Goal: Share content: Share content

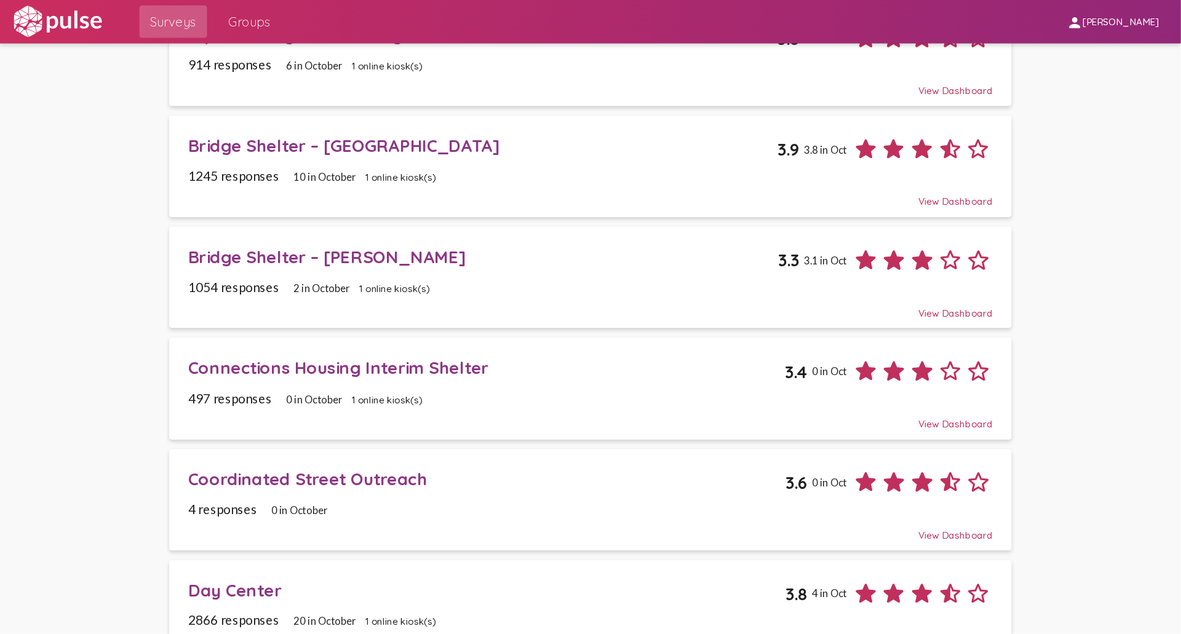
scroll to position [328, 0]
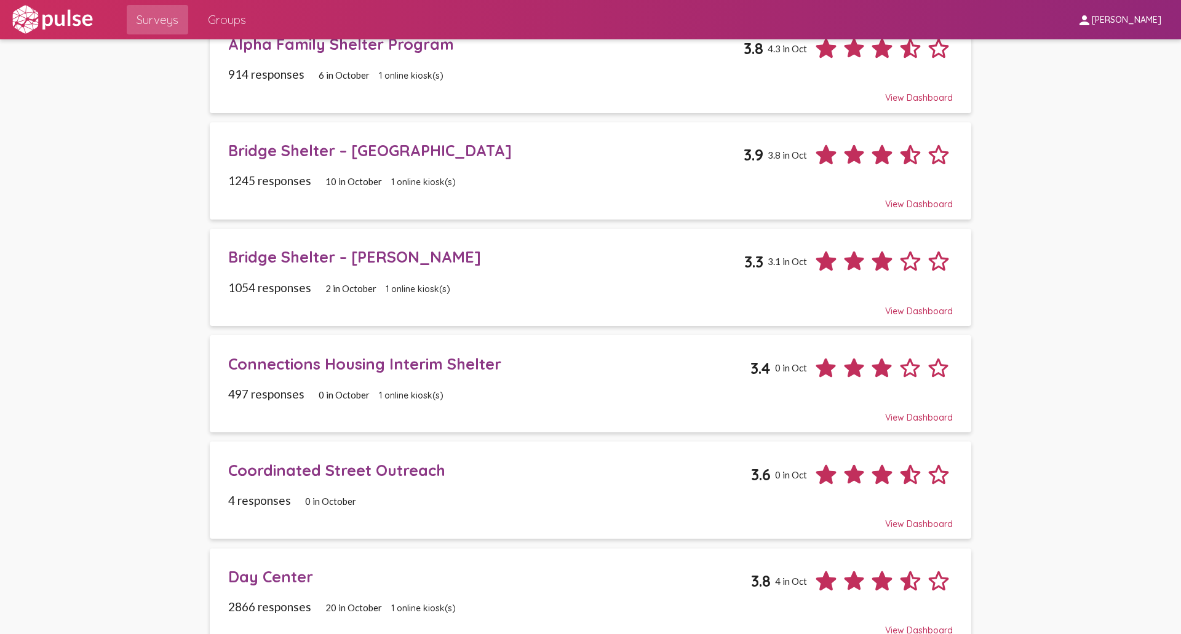
drag, startPoint x: 935, startPoint y: 0, endPoint x: 1104, endPoint y: 493, distance: 520.9
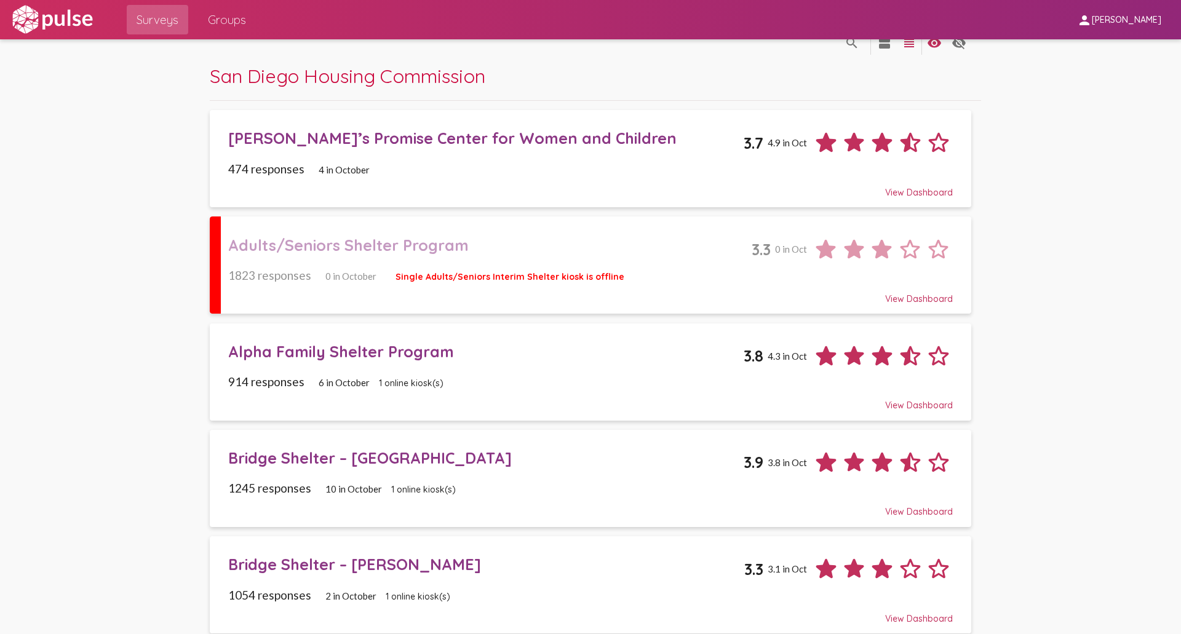
scroll to position [0, 0]
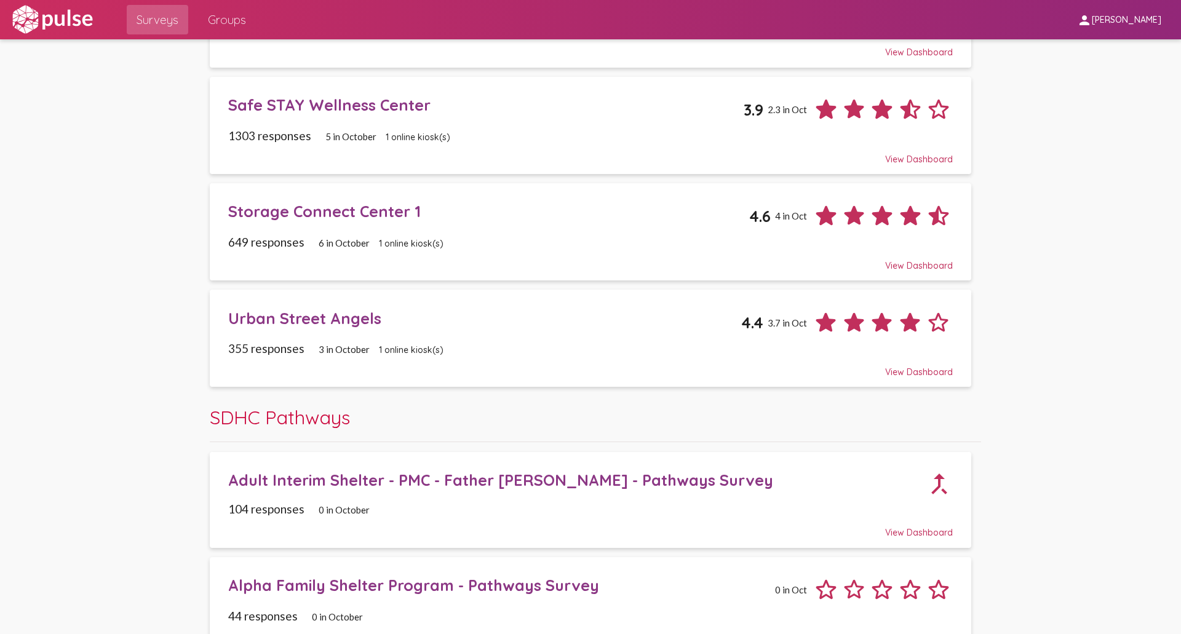
scroll to position [1230, 0]
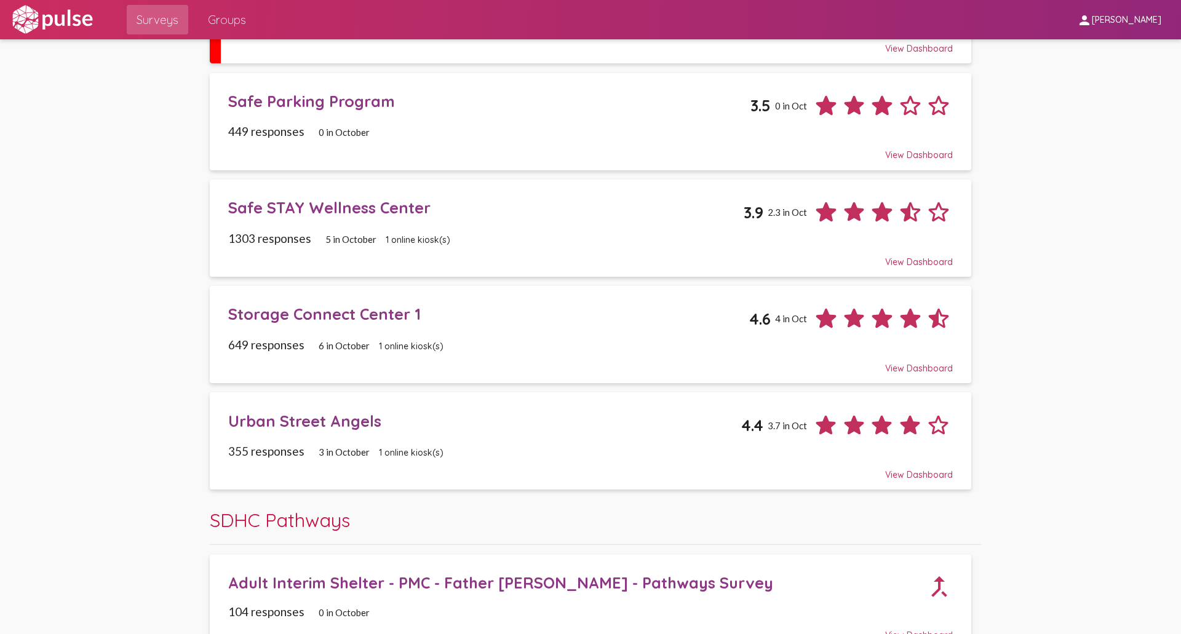
click at [613, 414] on div "Urban Street Angels" at bounding box center [484, 420] width 513 height 19
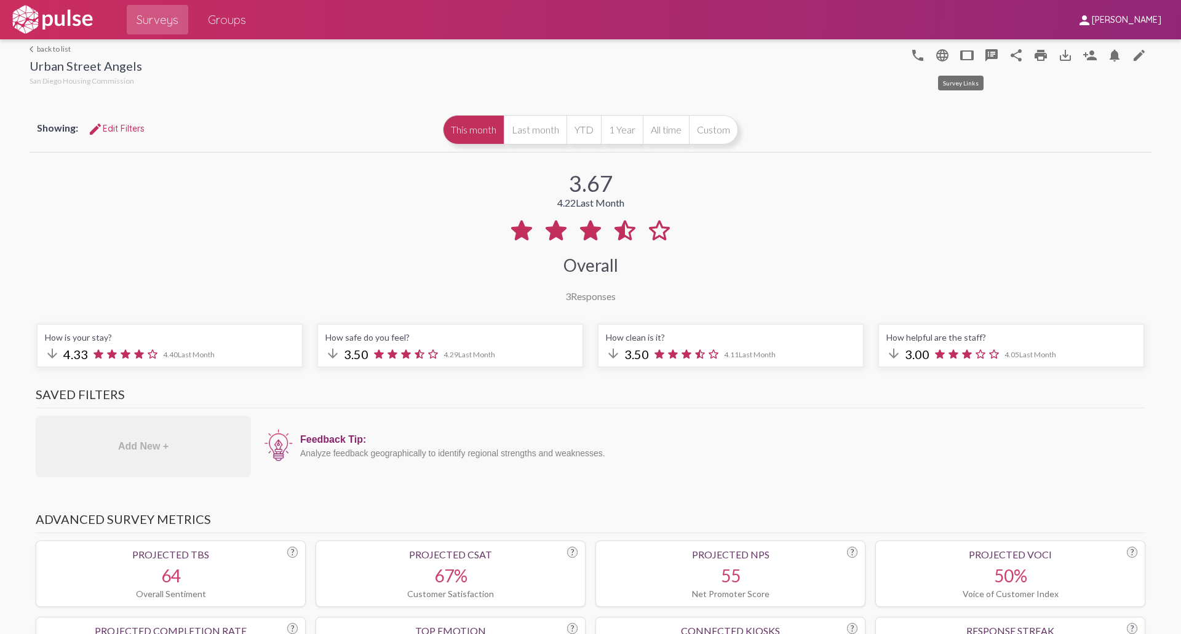
click at [944, 58] on mat-icon "tablet" at bounding box center [966, 55] width 15 height 15
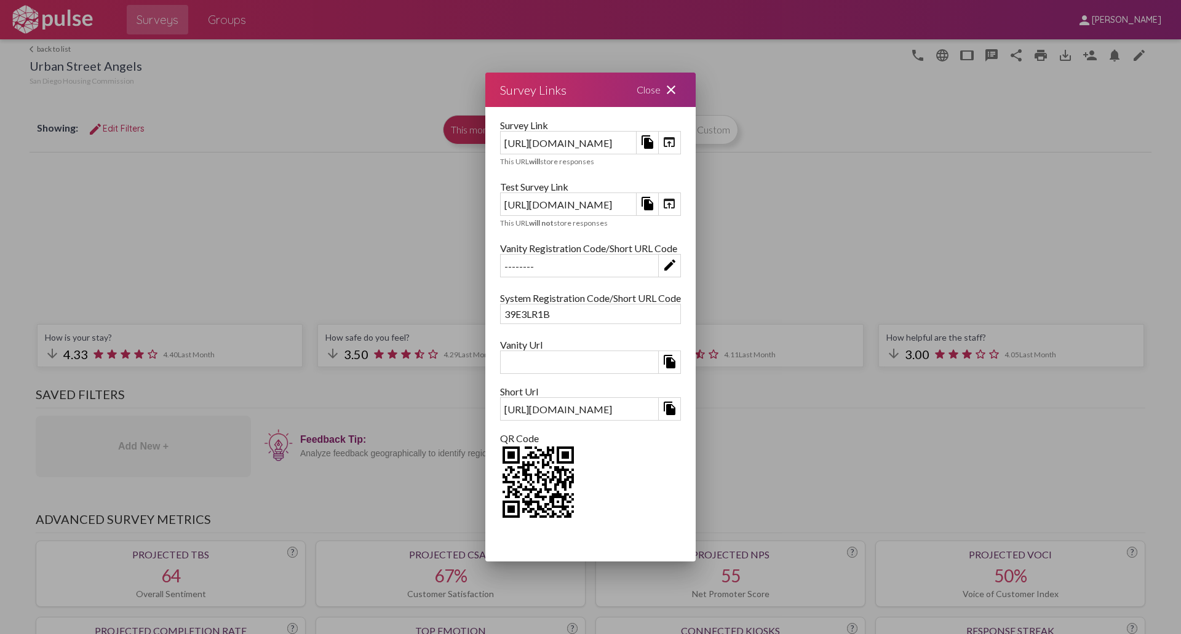
click at [500, 479] on img at bounding box center [538, 482] width 76 height 76
click at [500, 485] on img at bounding box center [538, 482] width 76 height 76
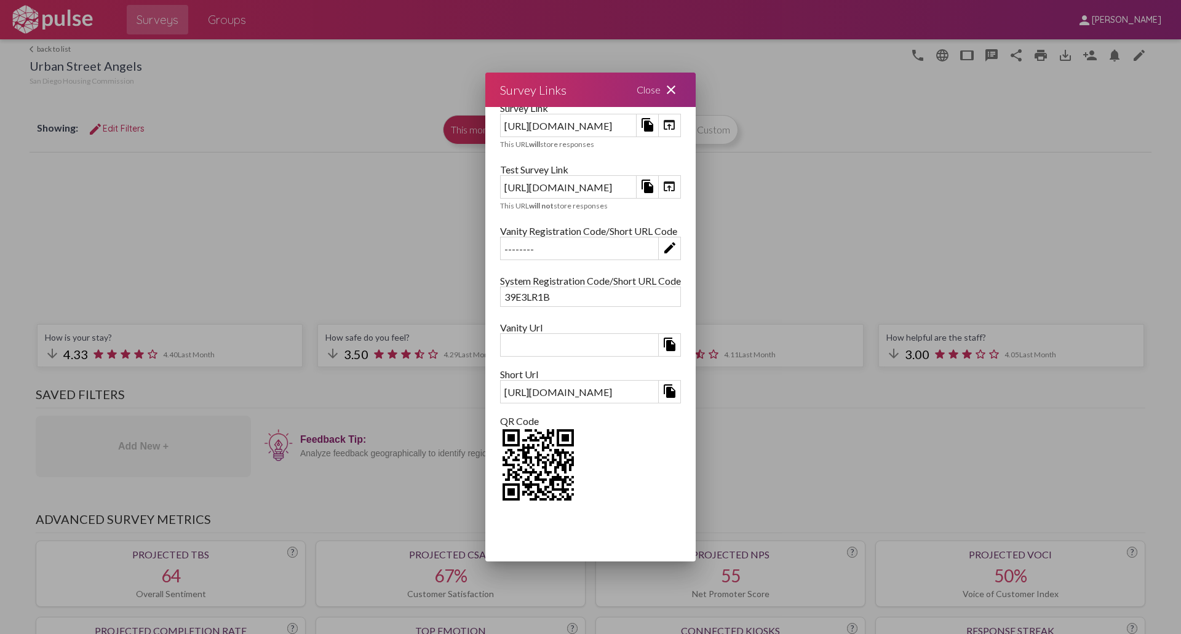
click at [500, 461] on img at bounding box center [538, 465] width 76 height 76
click at [500, 463] on img at bounding box center [538, 465] width 76 height 76
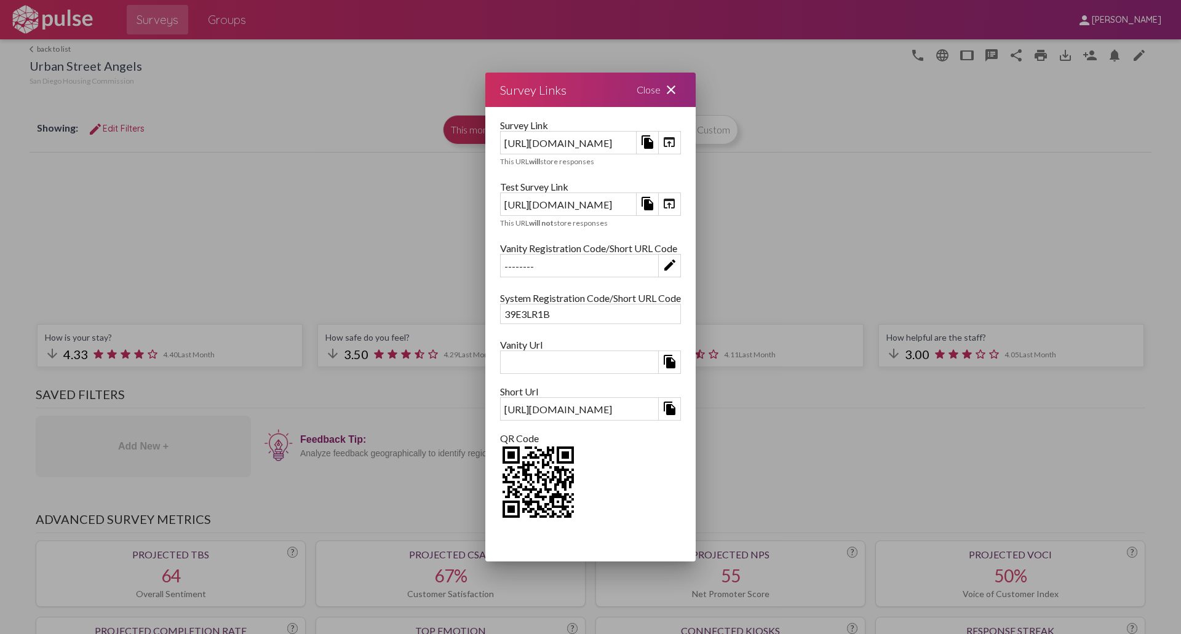
click at [681, 121] on div "Survey Link" at bounding box center [590, 125] width 181 height 12
click at [655, 145] on mat-icon "file_copy" at bounding box center [647, 142] width 15 height 15
click at [549, 145] on div "[URL][DOMAIN_NAME]" at bounding box center [568, 142] width 135 height 19
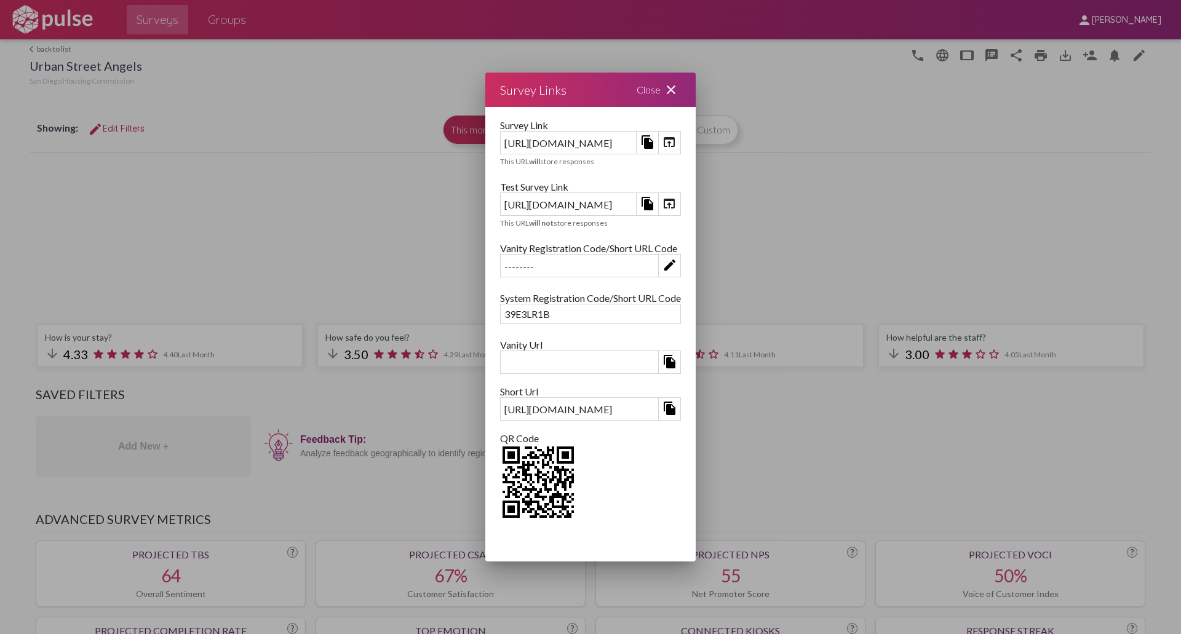
copy div "[URL][DOMAIN_NAME]"
click at [944, 55] on div at bounding box center [590, 317] width 1181 height 634
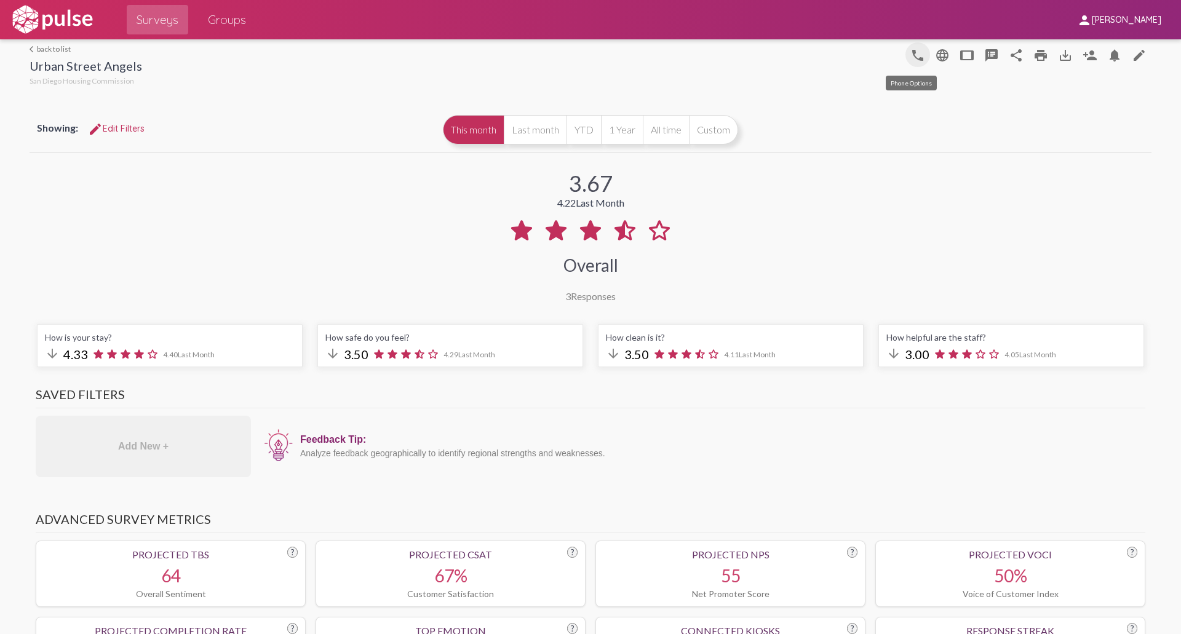
click at [911, 57] on mat-icon "phone" at bounding box center [917, 55] width 15 height 15
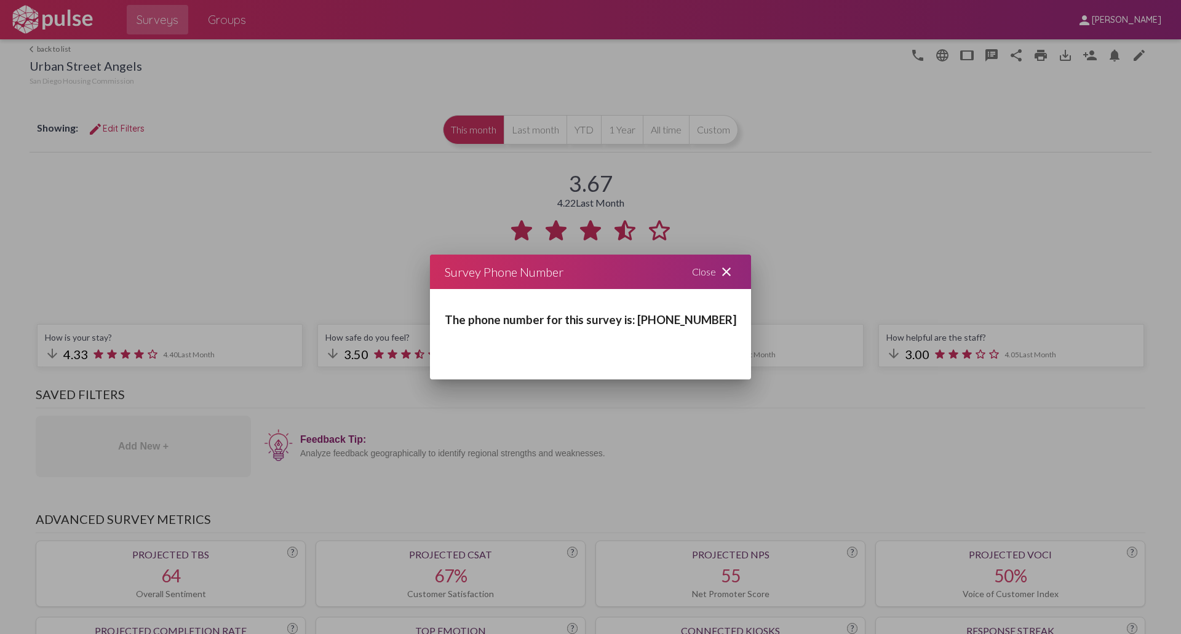
drag, startPoint x: 651, startPoint y: 320, endPoint x: 728, endPoint y: 317, distance: 76.9
click at [728, 317] on div "The phone number for this survey is: [PHONE_NUMBER]" at bounding box center [590, 313] width 321 height 49
copy h3 "16502296181"
click at [944, 54] on div at bounding box center [590, 317] width 1181 height 634
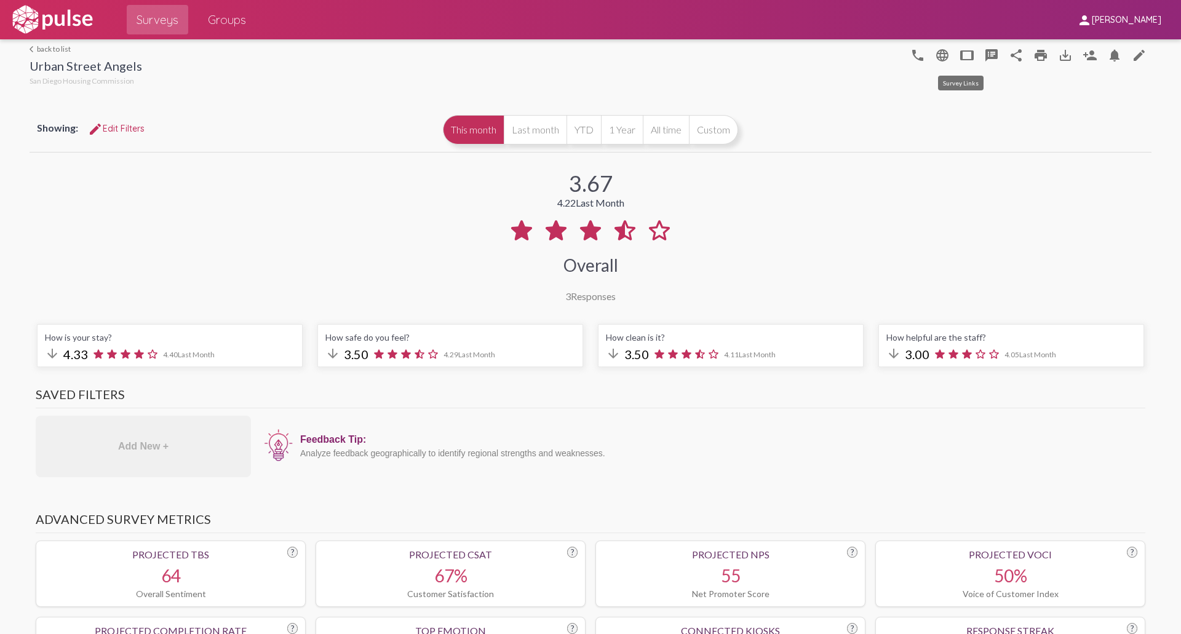
click at [944, 54] on mat-icon "tablet" at bounding box center [966, 55] width 15 height 15
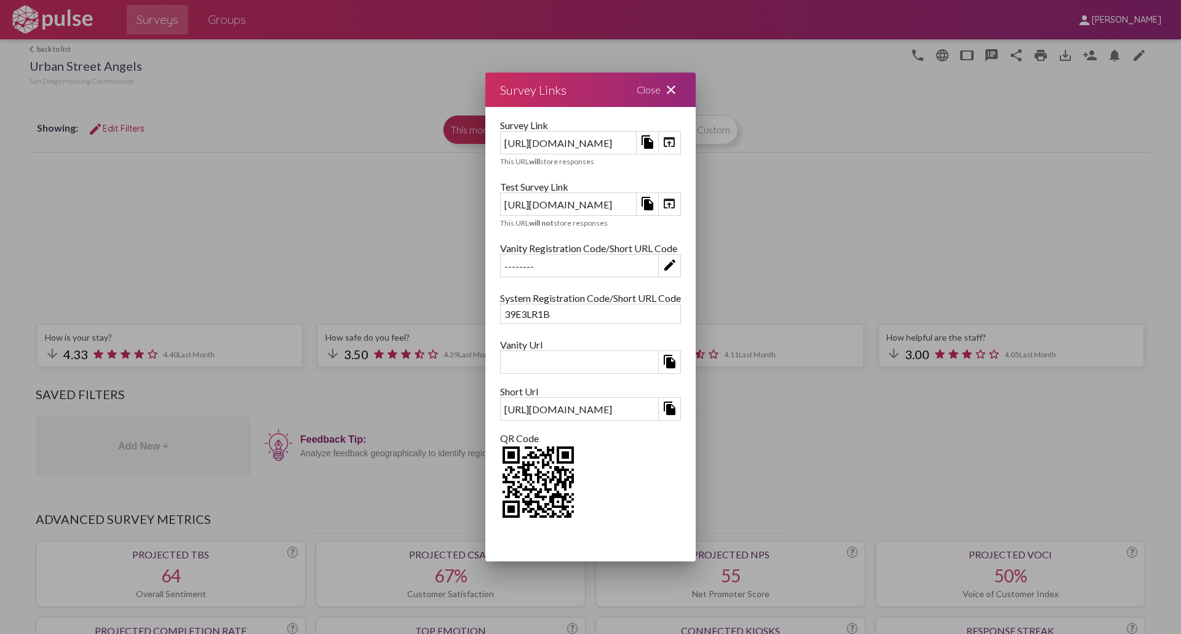
click at [501, 311] on div "39E3LR1B" at bounding box center [591, 313] width 180 height 19
click at [696, 87] on div "Close close" at bounding box center [659, 90] width 74 height 34
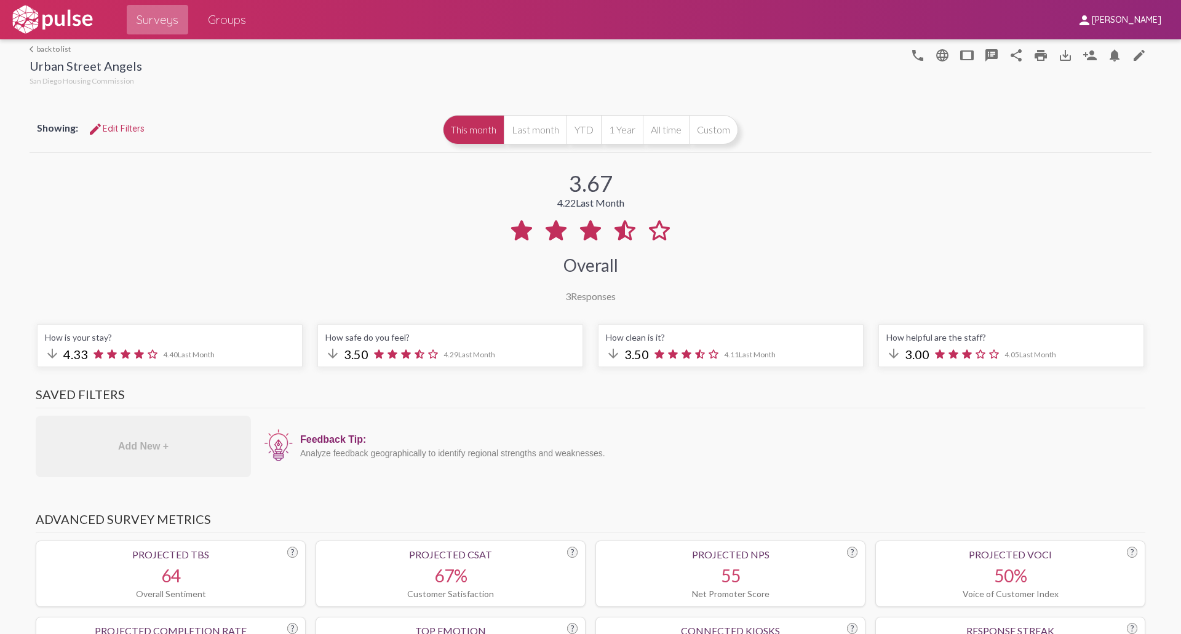
click at [161, 26] on span "Surveys" at bounding box center [158, 20] width 42 height 22
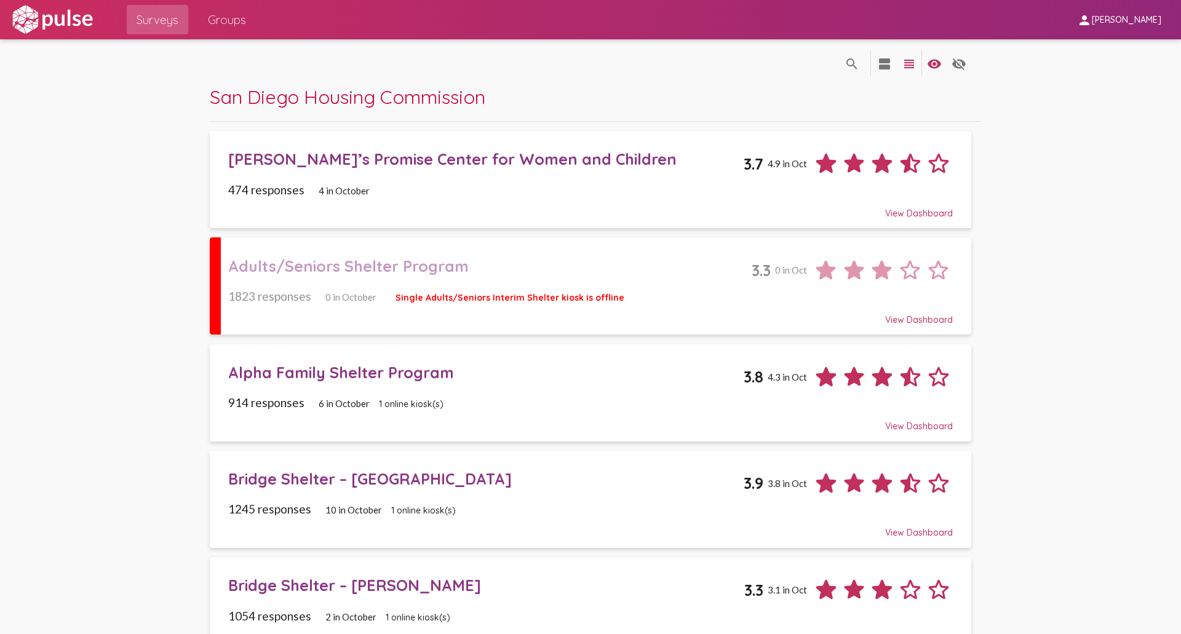
scroll to position [103, 0]
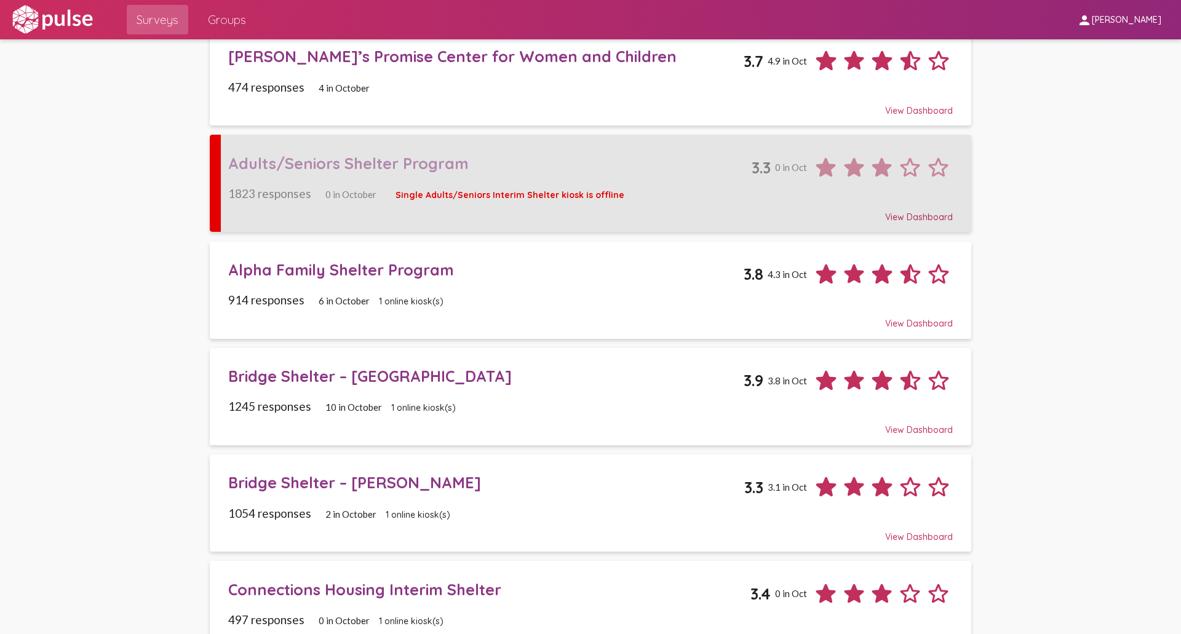
click at [514, 157] on div "Adults/Seniors Shelter Program" at bounding box center [489, 163] width 523 height 19
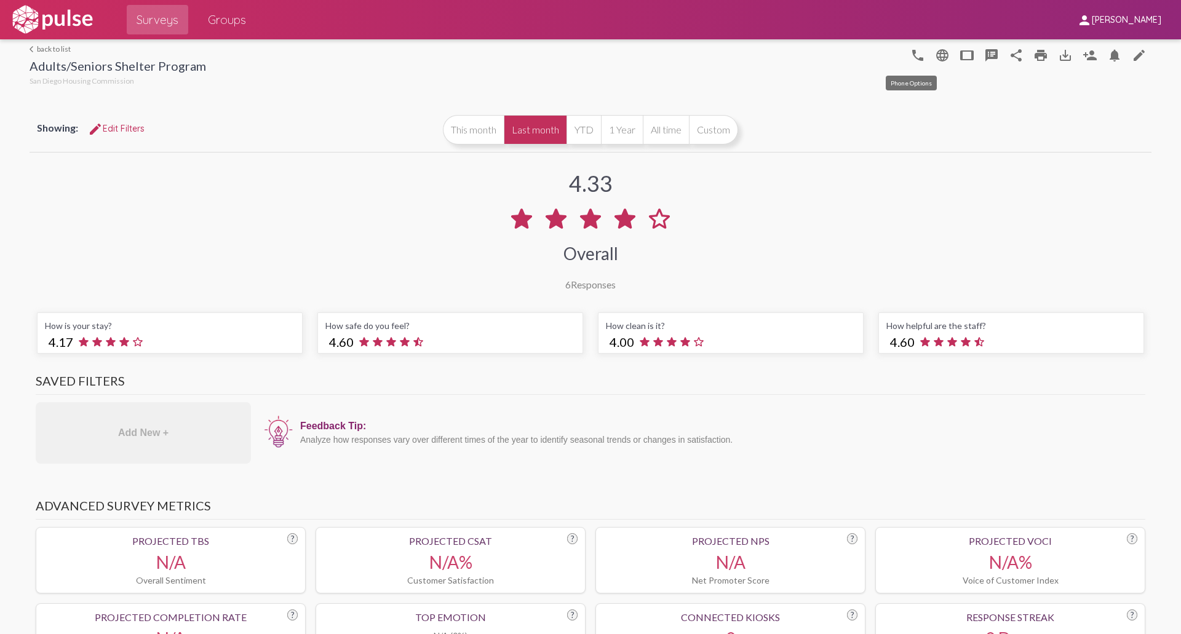
click at [913, 57] on mat-icon "phone" at bounding box center [917, 55] width 15 height 15
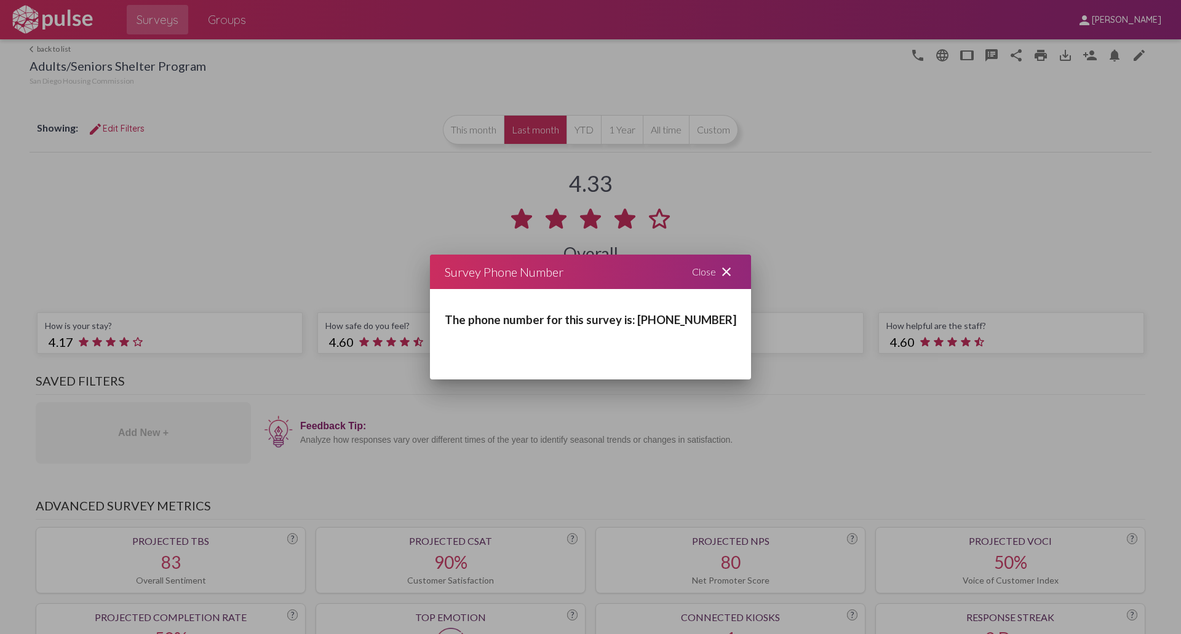
click at [656, 317] on h3 "The phone number for this survey is: [PHONE_NUMBER]" at bounding box center [591, 320] width 292 height 14
drag, startPoint x: 653, startPoint y: 320, endPoint x: 724, endPoint y: 317, distance: 72.1
click at [724, 317] on div "The phone number for this survey is: [PHONE_NUMBER]" at bounding box center [590, 313] width 321 height 49
copy h3 "16193747798"
click at [691, 266] on div "Close close" at bounding box center [714, 272] width 74 height 34
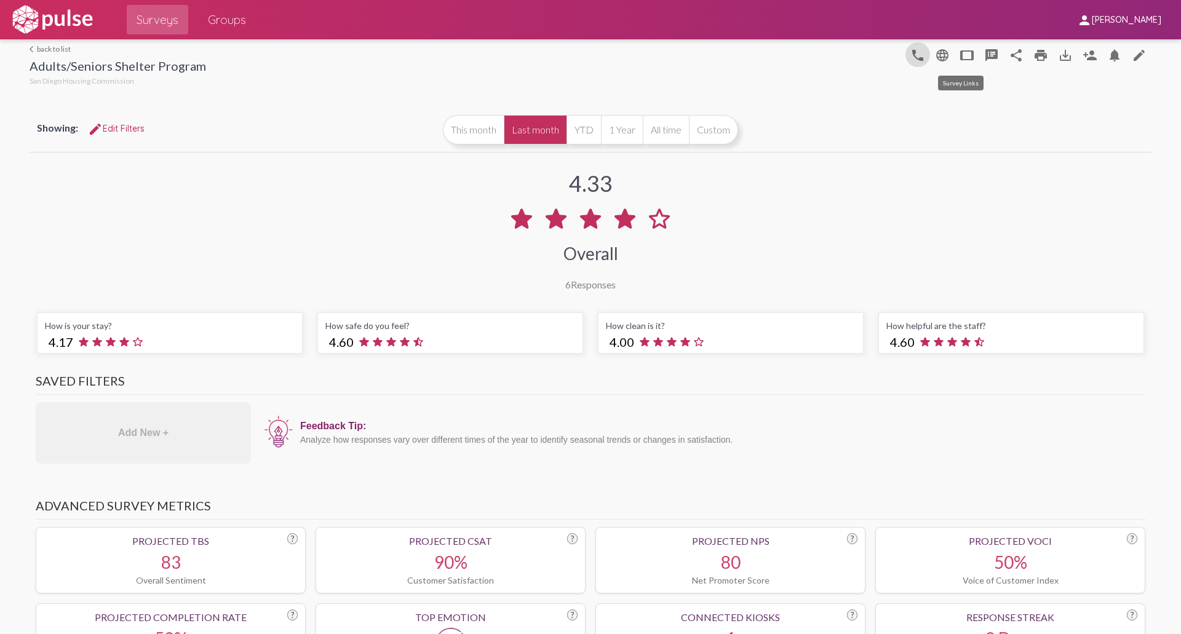
click at [944, 58] on mat-icon "tablet" at bounding box center [966, 55] width 15 height 15
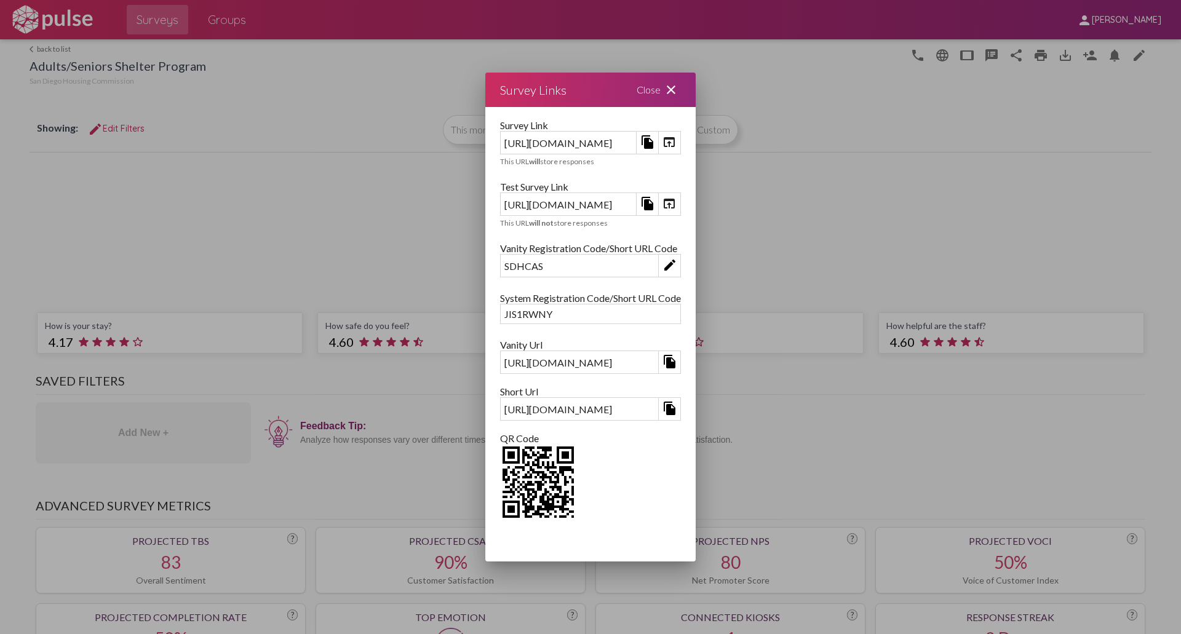
click at [523, 144] on div "[URL][DOMAIN_NAME]" at bounding box center [568, 142] width 135 height 19
copy div "[URL][DOMAIN_NAME]"
click at [501, 314] on div "JIS1RWNY" at bounding box center [591, 313] width 180 height 19
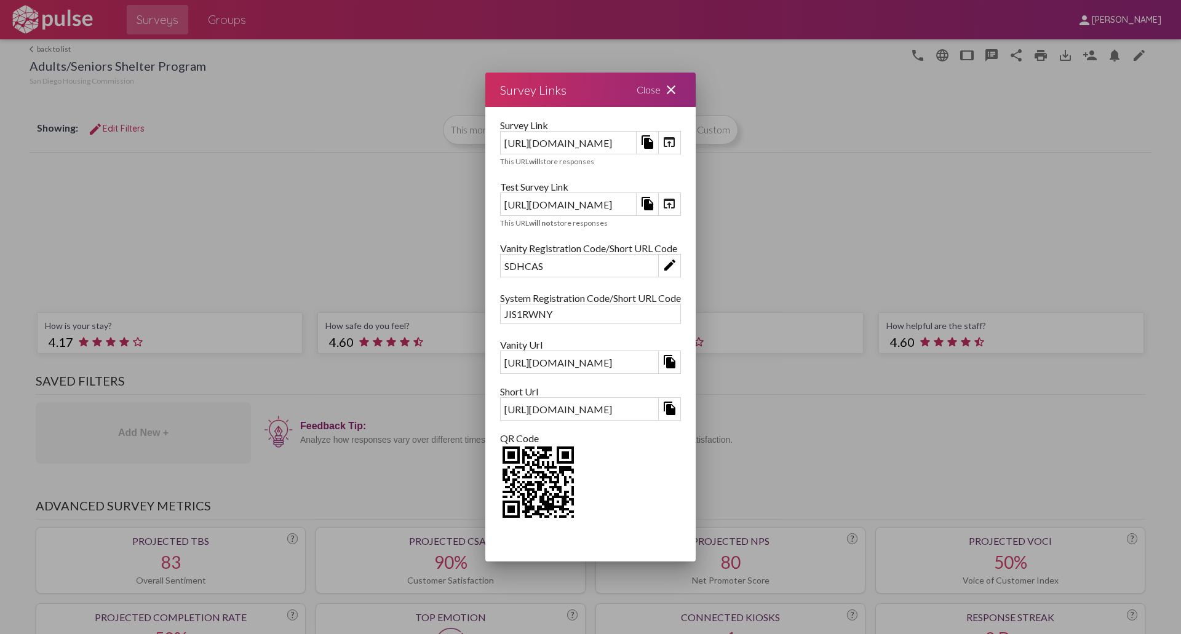
click at [501, 314] on div "JIS1RWNY" at bounding box center [591, 313] width 180 height 19
copy div "JIS1RWNY"
click at [500, 484] on img at bounding box center [538, 482] width 76 height 76
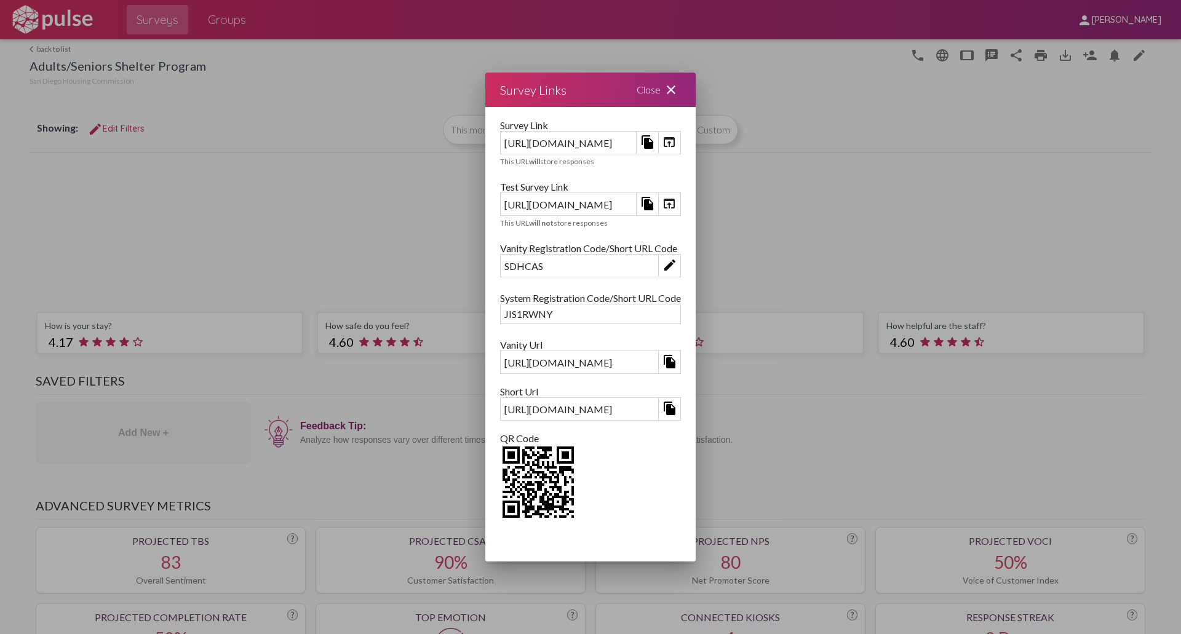
click at [696, 87] on div "Close close" at bounding box center [659, 90] width 74 height 34
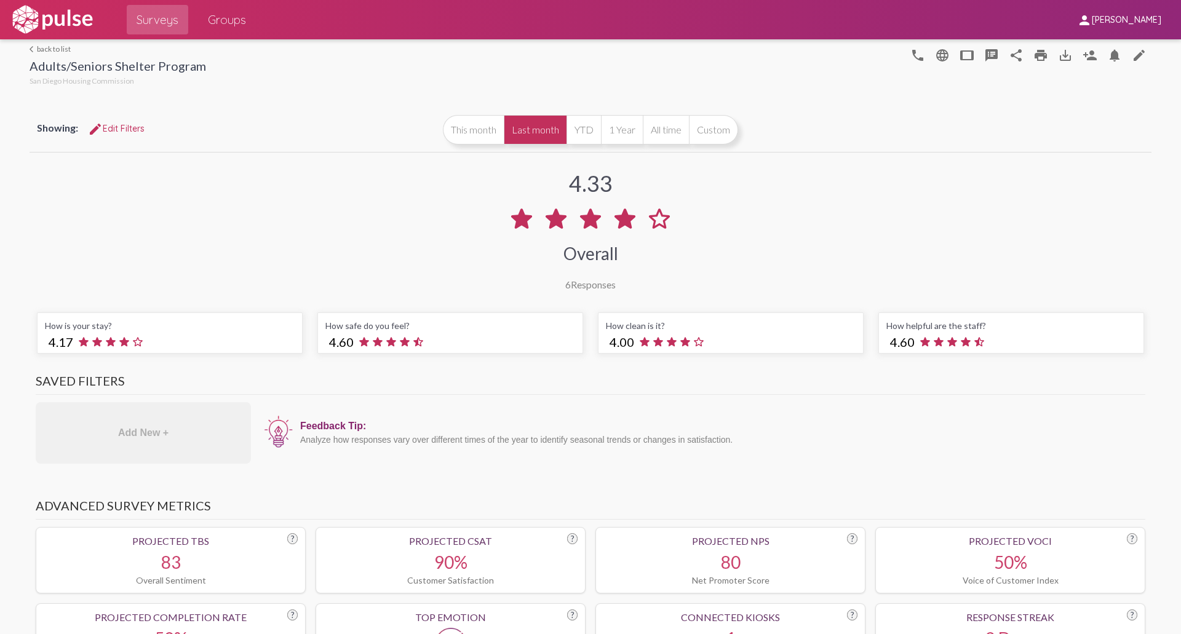
click at [154, 23] on span "Surveys" at bounding box center [158, 20] width 42 height 22
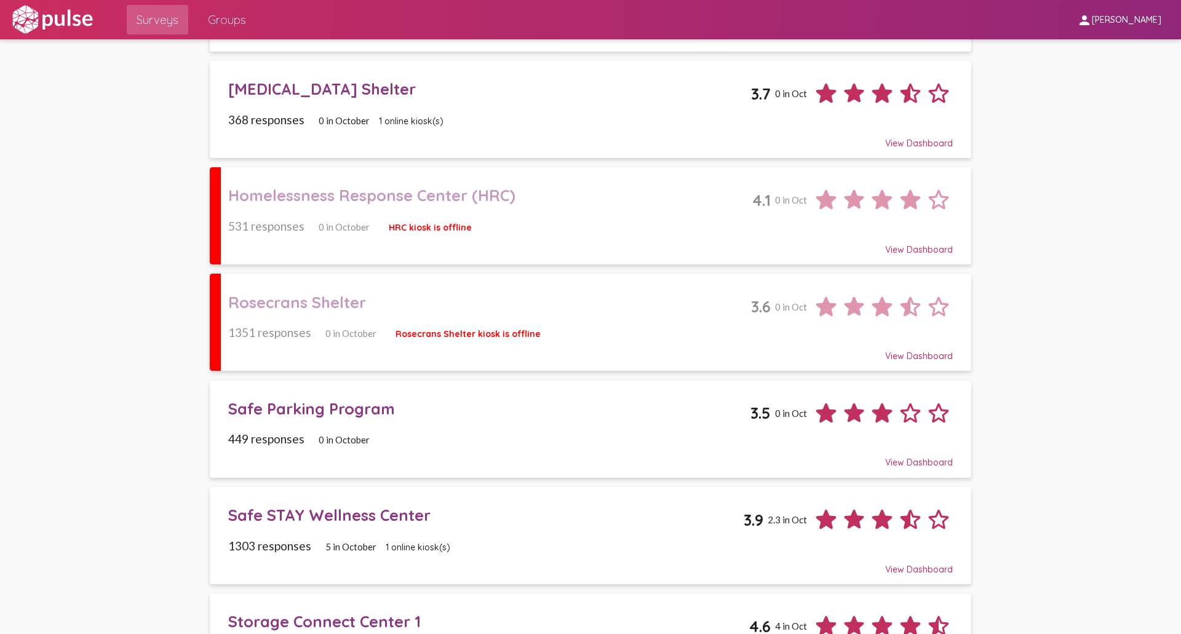
scroll to position [1127, 0]
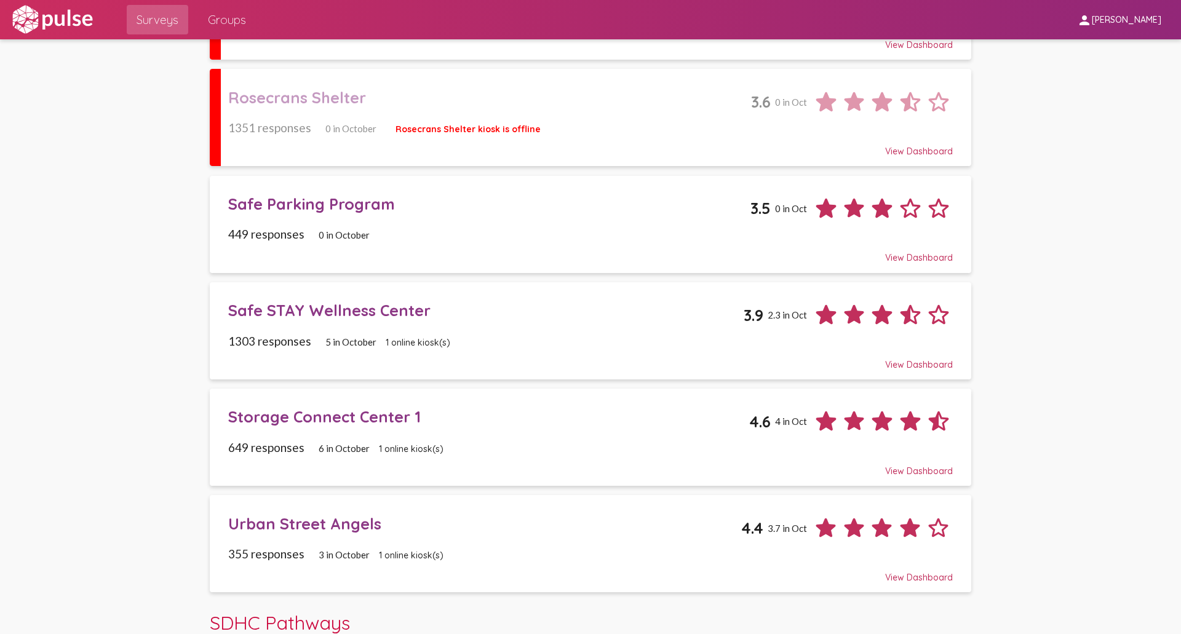
click at [944, 507] on pl-site-list-view "search_off search view_agenda view_headline visibility visibility_off settings …" at bounding box center [590, 60] width 1181 height 2297
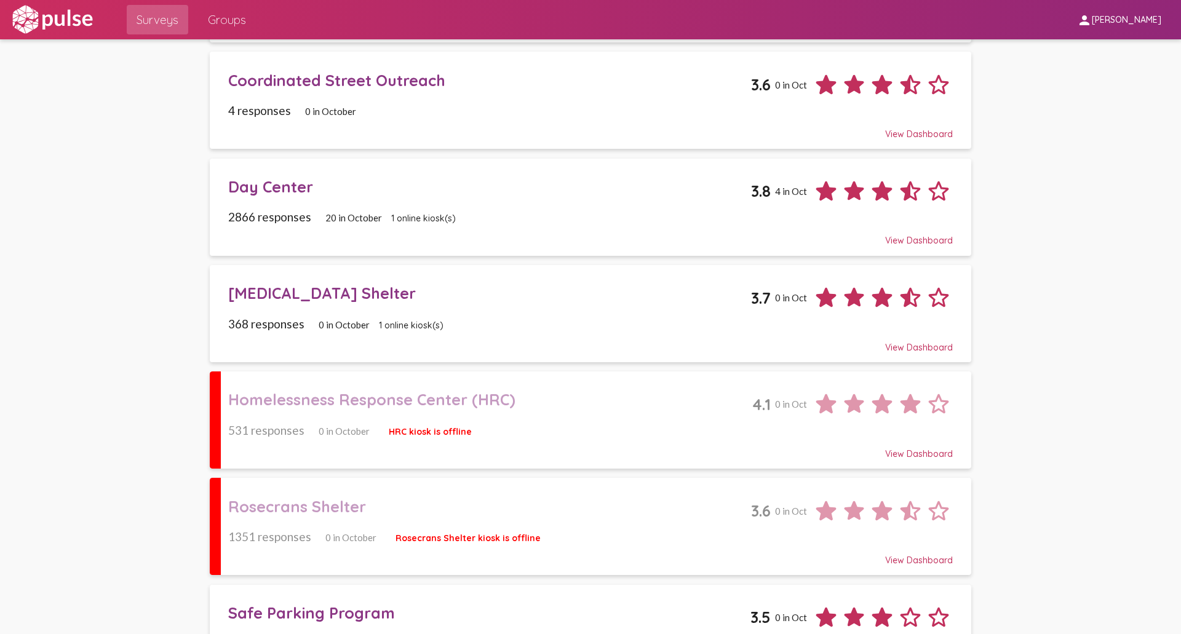
scroll to position [820, 0]
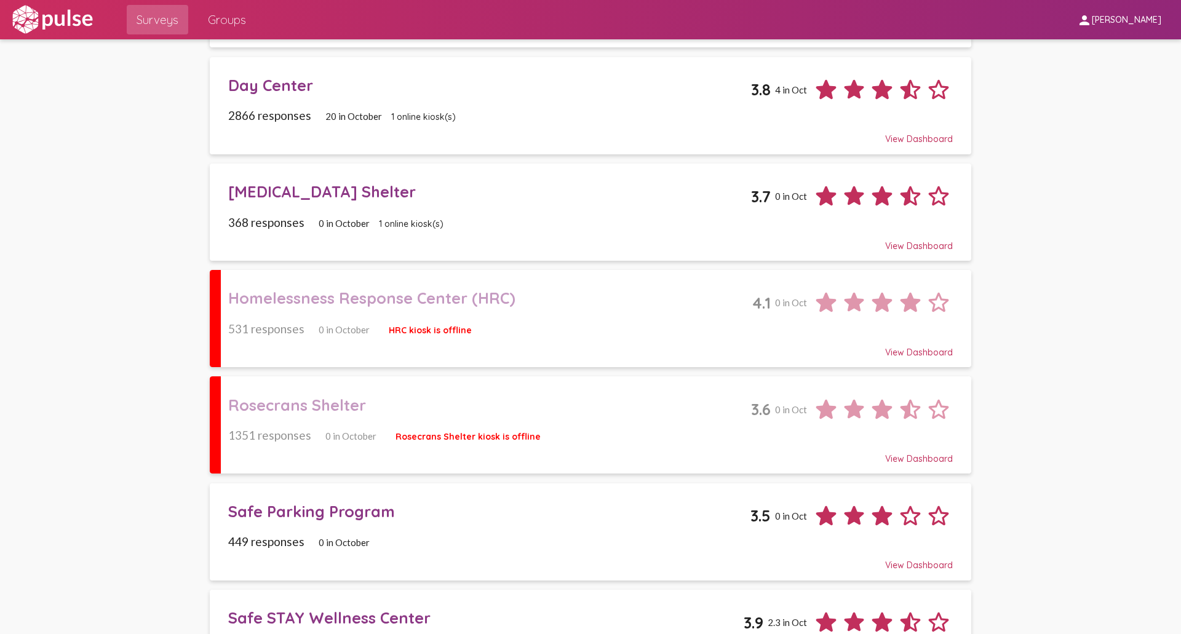
click at [381, 215] on div "368 responses 0 in [DATE] online kiosk(s)" at bounding box center [590, 222] width 724 height 14
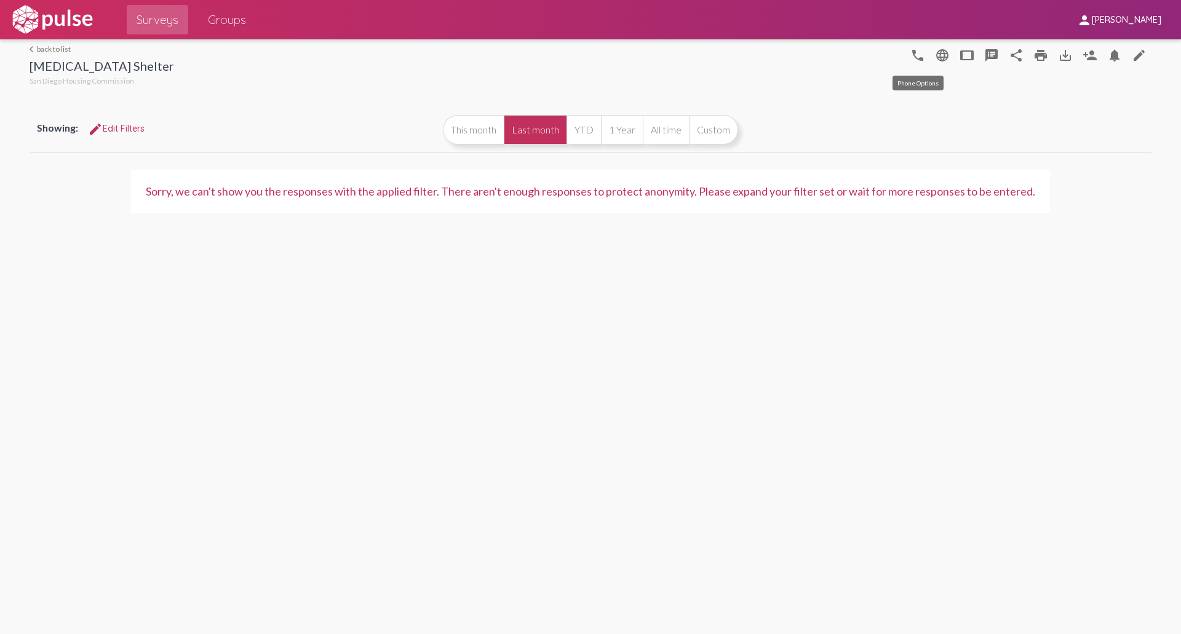
click at [923, 55] on mat-icon "phone" at bounding box center [917, 55] width 15 height 15
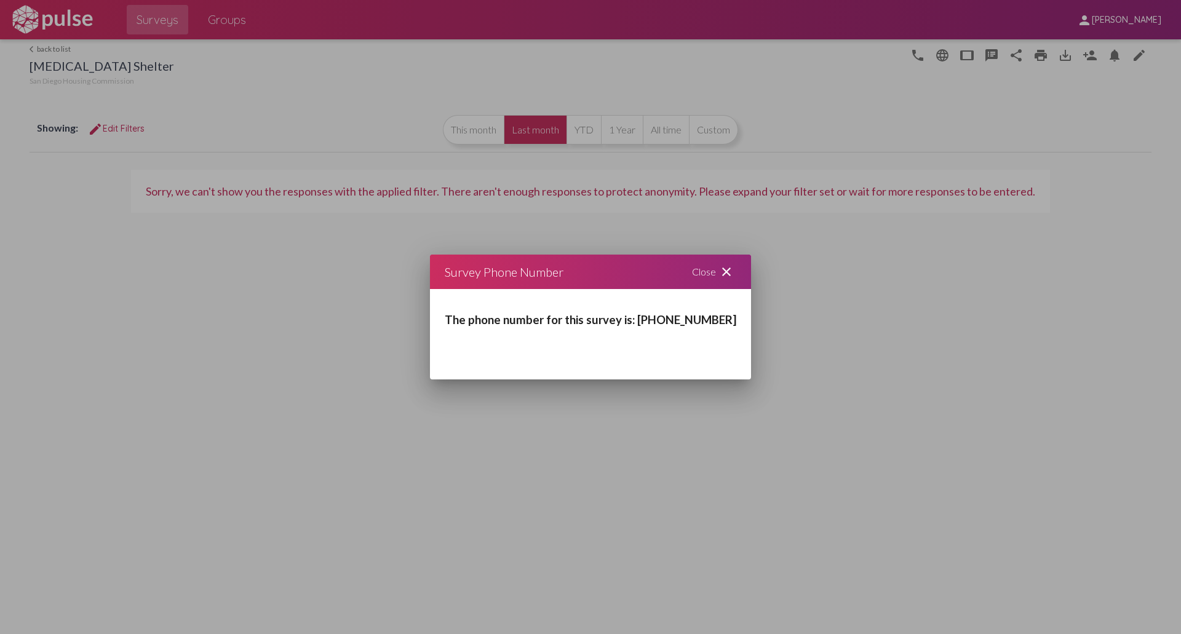
click at [650, 331] on div "The phone number for this survey is: [PHONE_NUMBER]" at bounding box center [590, 313] width 321 height 49
drag, startPoint x: 653, startPoint y: 319, endPoint x: 724, endPoint y: 319, distance: 71.3
click at [724, 319] on div "The phone number for this survey is: [PHONE_NUMBER]" at bounding box center [590, 313] width 321 height 49
copy h3 "16195140905"
click at [942, 56] on div at bounding box center [590, 317] width 1181 height 634
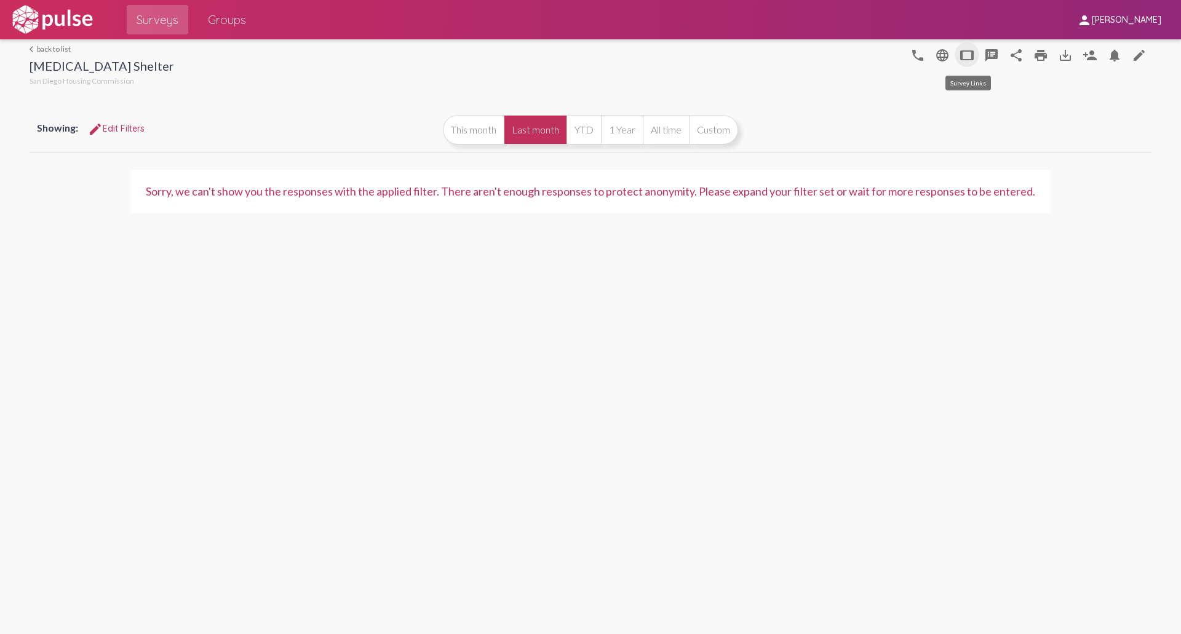
click at [944, 54] on mat-icon "tablet" at bounding box center [966, 55] width 15 height 15
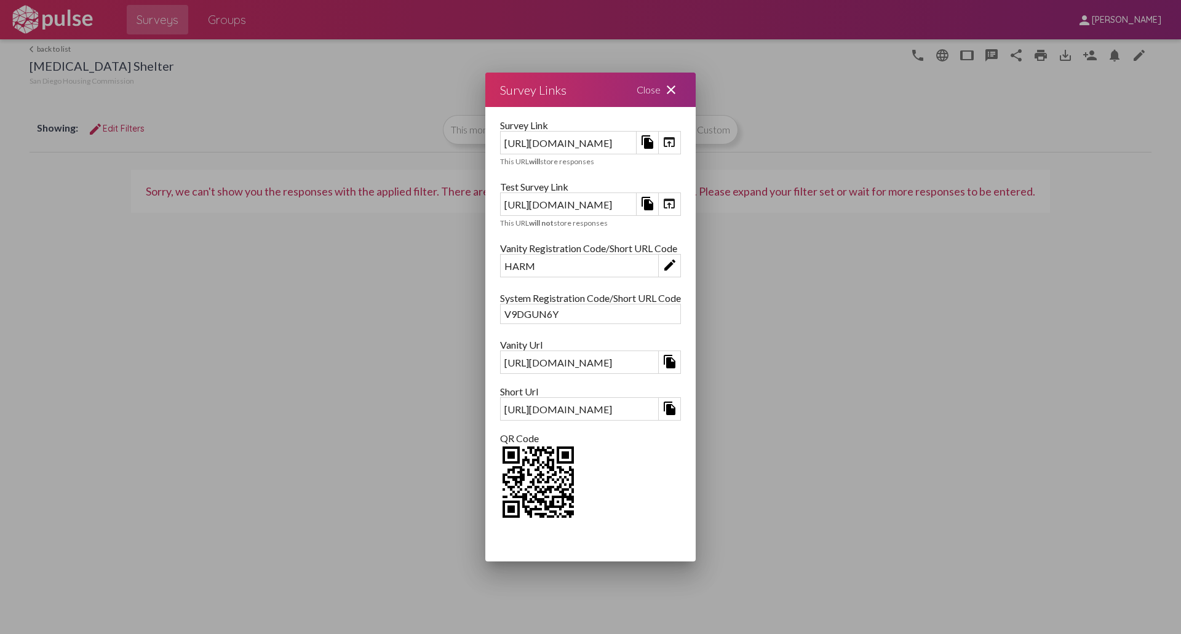
click at [500, 475] on img at bounding box center [538, 482] width 76 height 76
click at [509, 311] on div "V9DGUN6Y" at bounding box center [591, 313] width 180 height 19
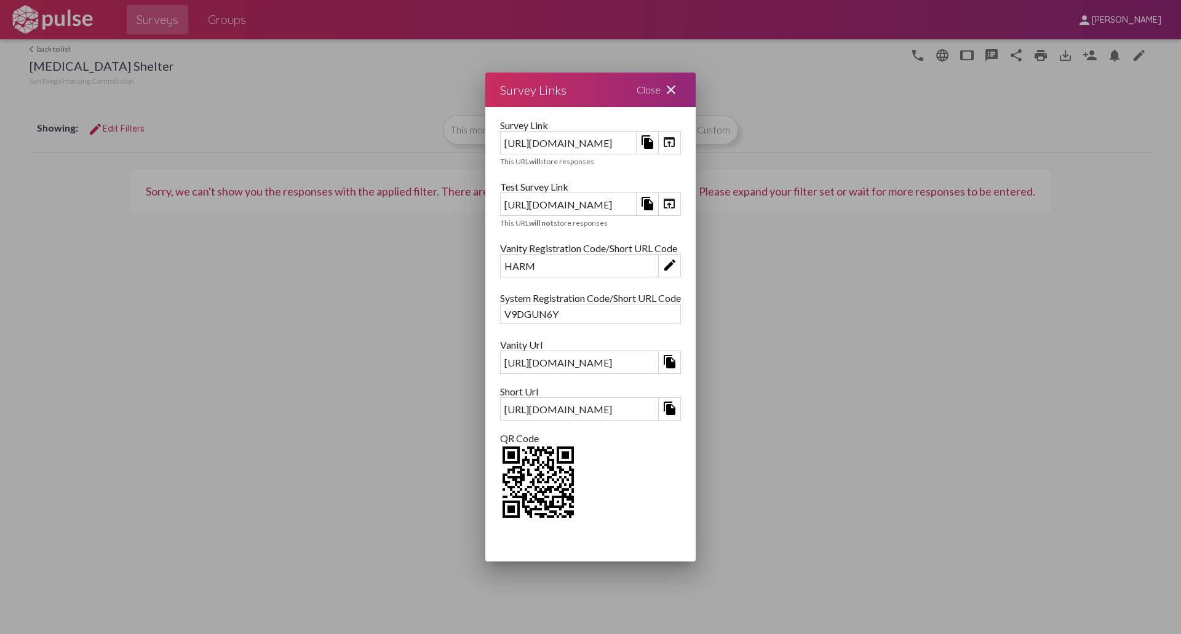
copy div "V9DGUN6Y"
click at [655, 141] on mat-icon "file_copy" at bounding box center [647, 142] width 15 height 15
click at [655, 138] on mat-icon "file_copy" at bounding box center [647, 142] width 15 height 15
click at [636, 143] on div "[URL][DOMAIN_NAME]" at bounding box center [568, 142] width 135 height 19
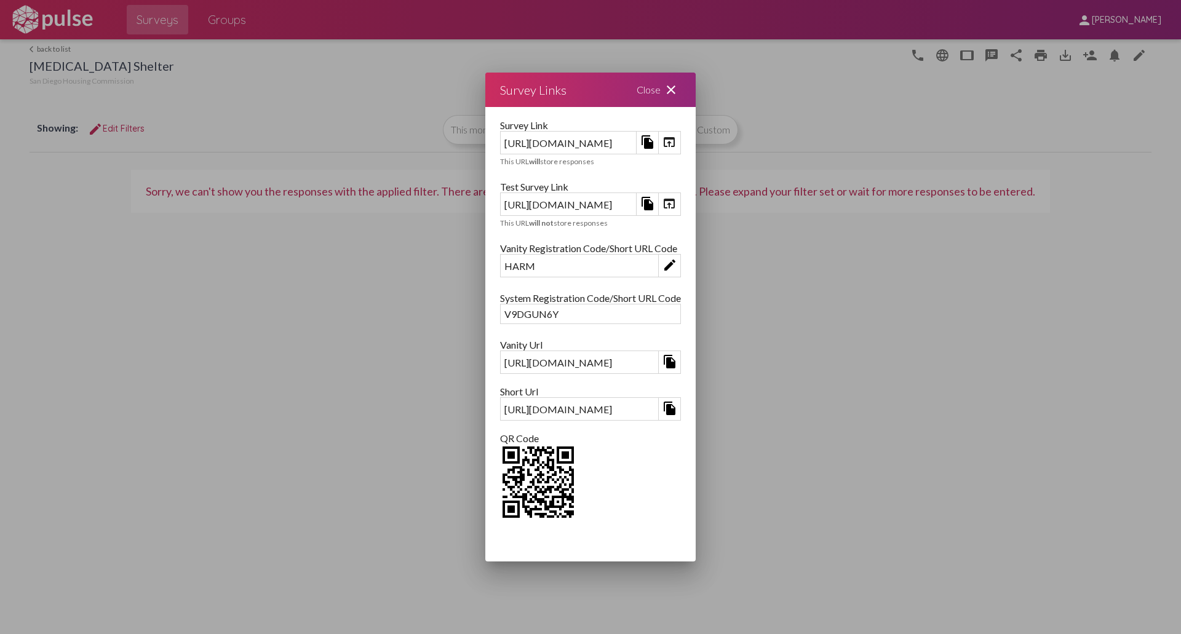
click at [636, 143] on div "[URL][DOMAIN_NAME]" at bounding box center [568, 142] width 135 height 19
copy div "[URL][DOMAIN_NAME]"
click at [696, 85] on div "Close close" at bounding box center [659, 90] width 74 height 34
